Goal: Task Accomplishment & Management: Manage account settings

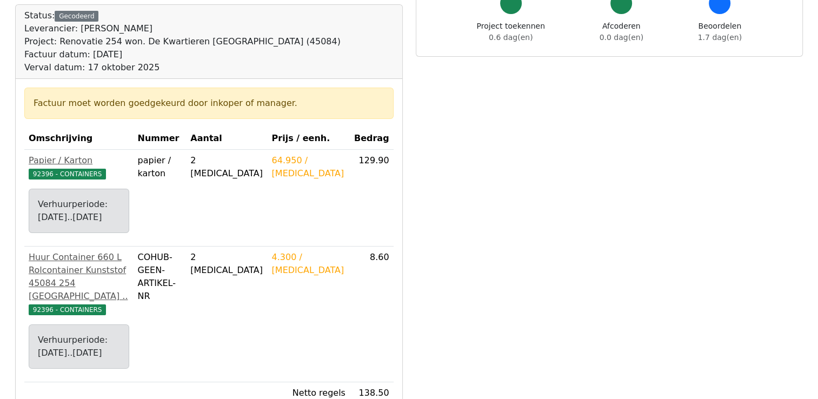
scroll to position [216, 0]
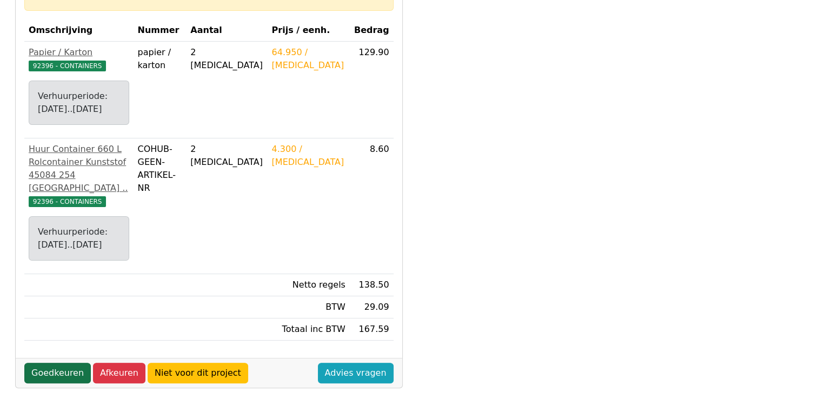
click at [64, 363] on link "Goedkeuren" at bounding box center [57, 373] width 66 height 21
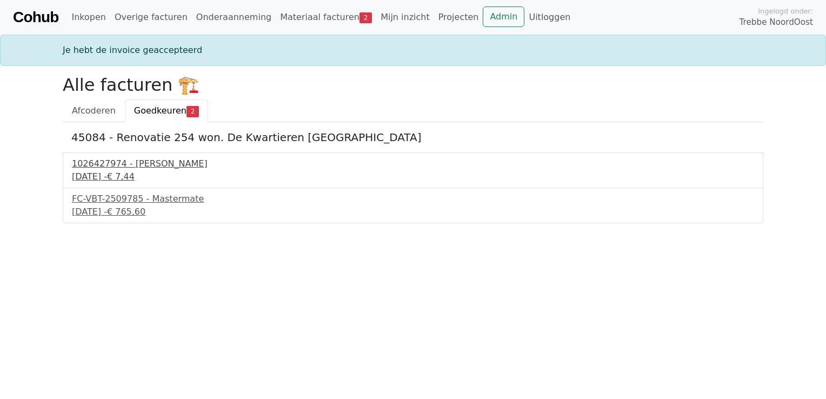
click at [145, 168] on div "1026427974 - Boels Verhuur" at bounding box center [413, 163] width 682 height 13
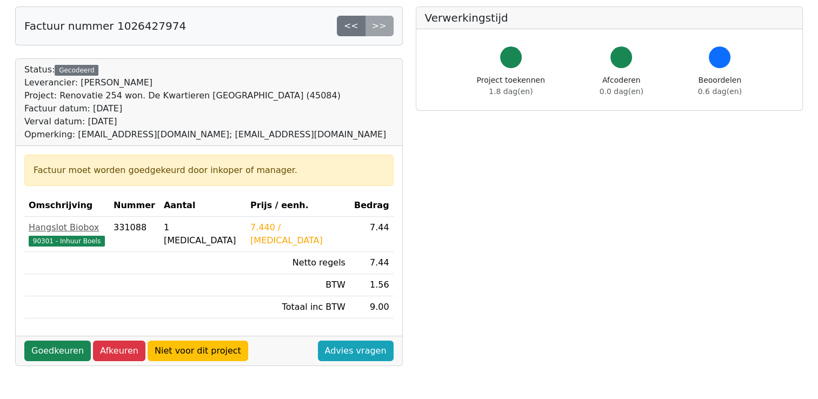
scroll to position [108, 0]
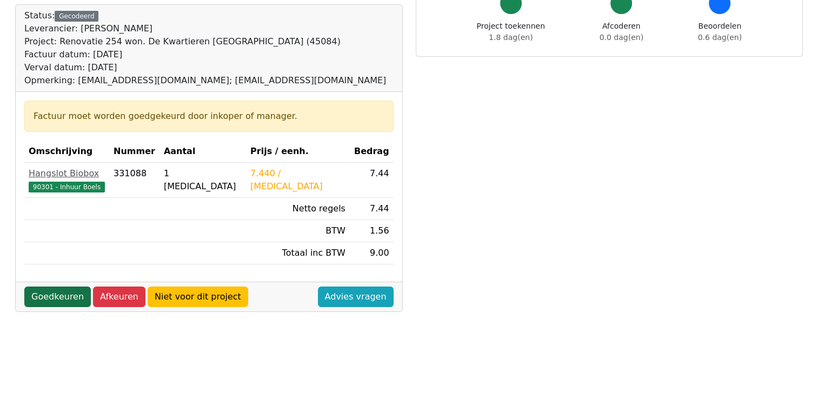
click at [39, 298] on link "Goedkeuren" at bounding box center [57, 296] width 66 height 21
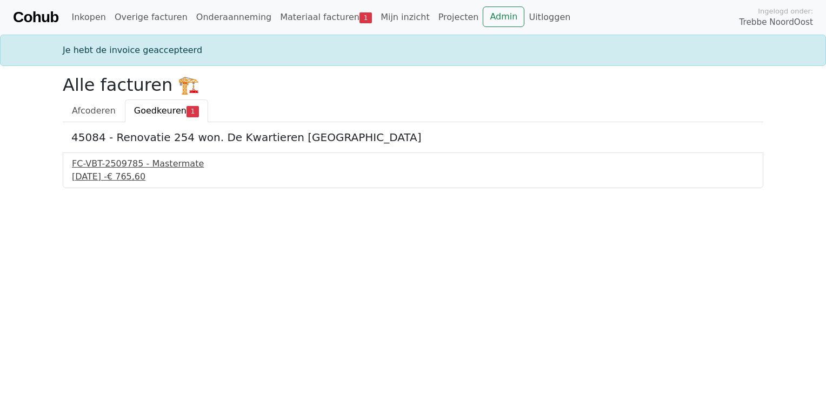
click at [123, 174] on div "17 september 2025 - € 765,60" at bounding box center [413, 176] width 682 height 13
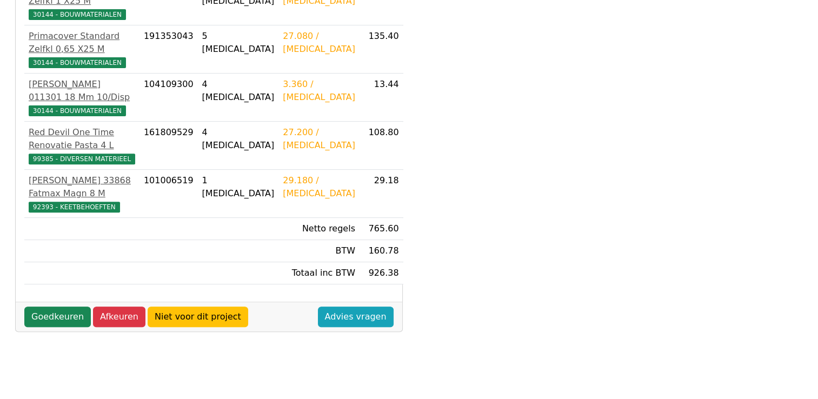
scroll to position [378, 0]
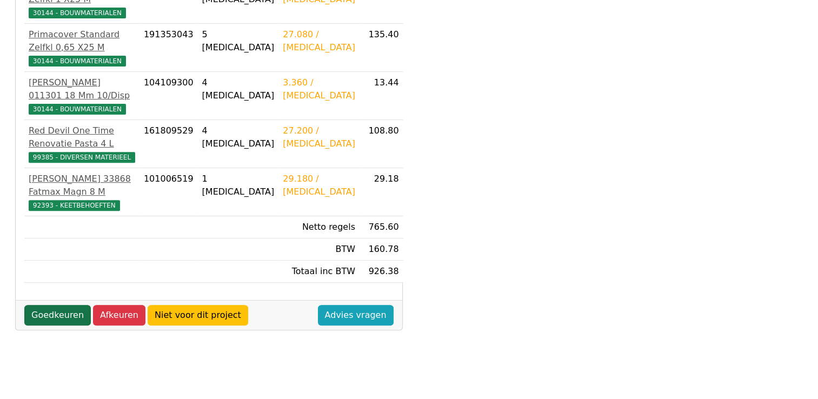
click at [56, 305] on link "Goedkeuren" at bounding box center [57, 315] width 66 height 21
